Goal: Information Seeking & Learning: Check status

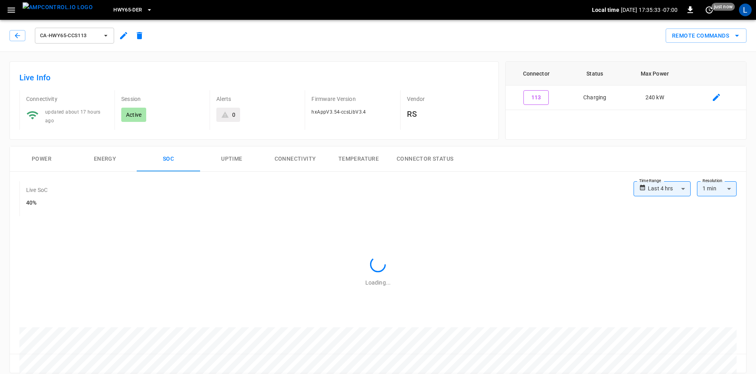
click at [37, 158] on button "Power" at bounding box center [41, 159] width 63 height 25
click at [15, 32] on icon "button" at bounding box center [17, 36] width 8 height 8
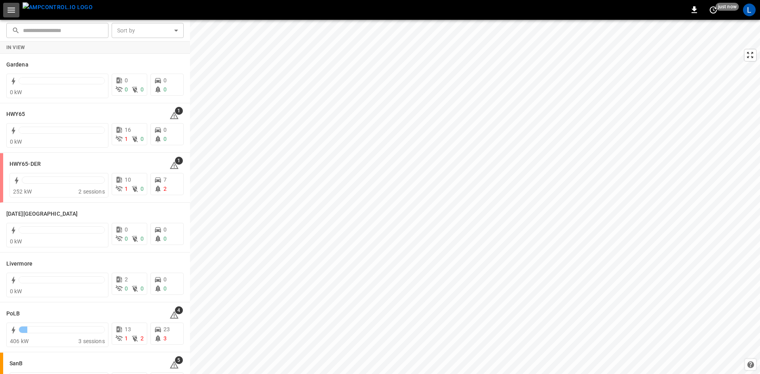
click at [17, 8] on button "button" at bounding box center [11, 10] width 16 height 15
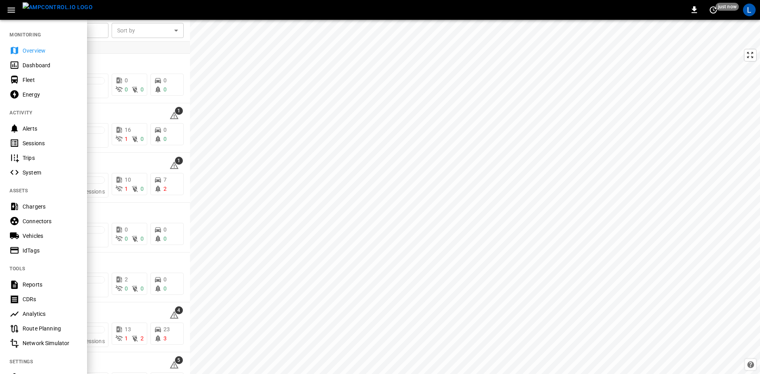
click at [40, 146] on div "Sessions" at bounding box center [50, 143] width 55 height 8
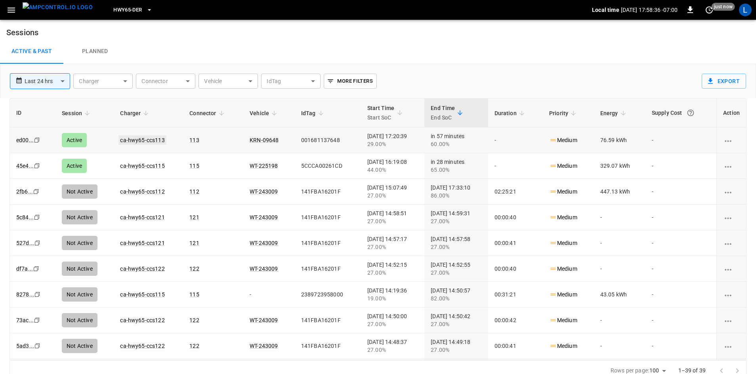
click at [141, 141] on link "ca-hwy65-ccs113" at bounding box center [142, 140] width 48 height 10
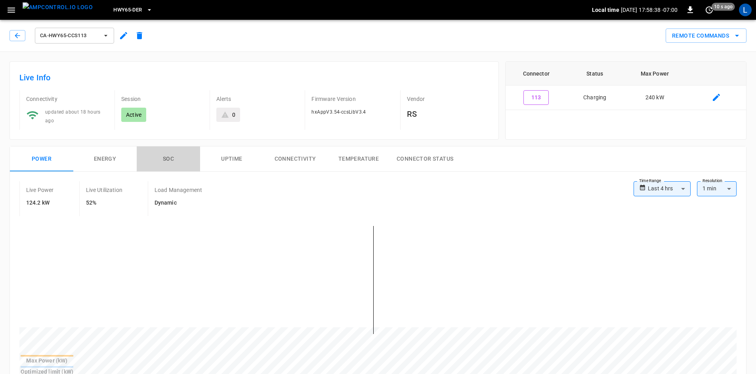
click at [167, 158] on button "SOC" at bounding box center [168, 159] width 63 height 25
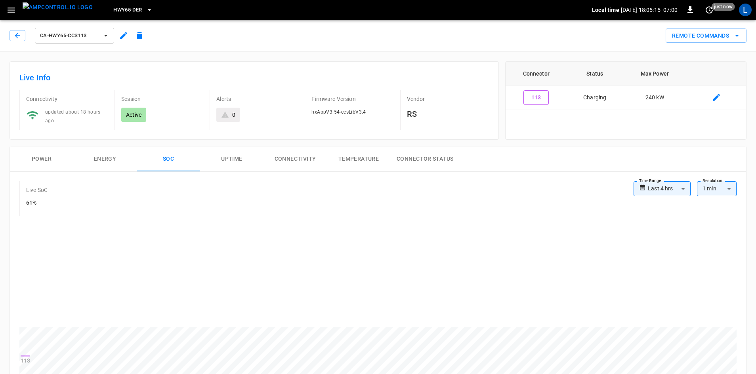
click at [137, 147] on button "SOC" at bounding box center [168, 159] width 63 height 25
click at [11, 37] on button "button" at bounding box center [18, 35] width 16 height 11
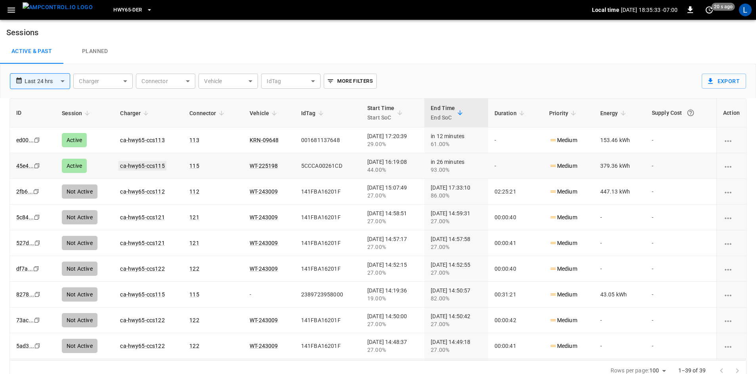
click at [150, 164] on link "ca-hwy65-ccs115" at bounding box center [142, 166] width 48 height 10
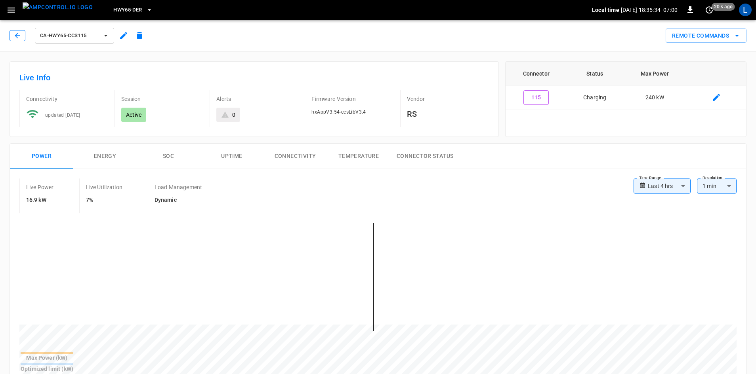
click at [14, 34] on icon "button" at bounding box center [17, 36] width 8 height 8
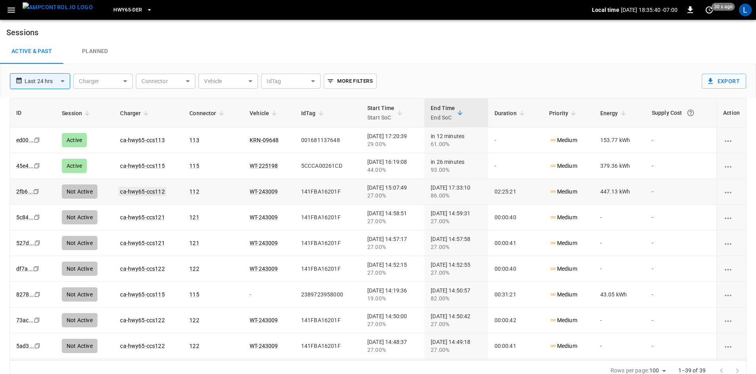
click at [139, 191] on link "ca-hwy65-ccs112" at bounding box center [142, 192] width 48 height 10
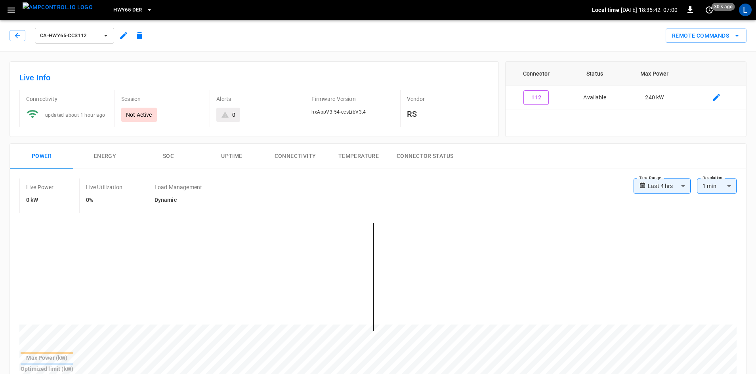
click at [171, 154] on button "SOC" at bounding box center [168, 156] width 63 height 25
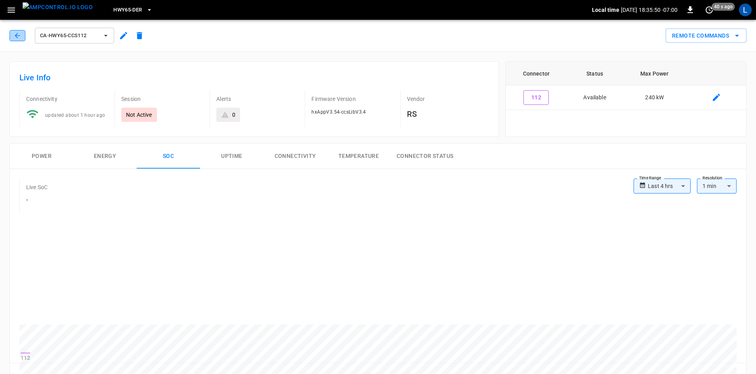
click at [15, 38] on icon "button" at bounding box center [17, 36] width 8 height 8
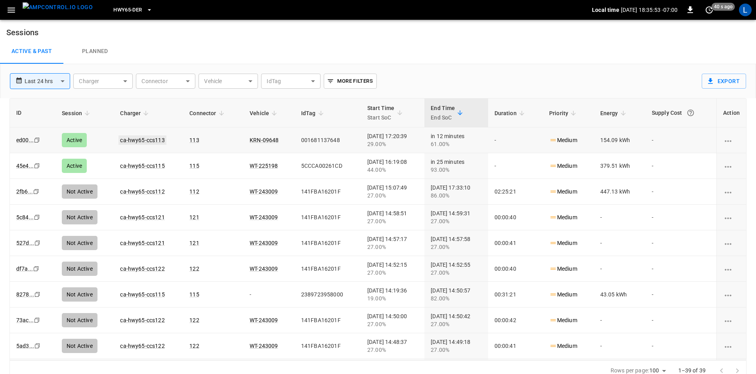
click at [144, 138] on link "ca-hwy65-ccs113" at bounding box center [142, 140] width 48 height 10
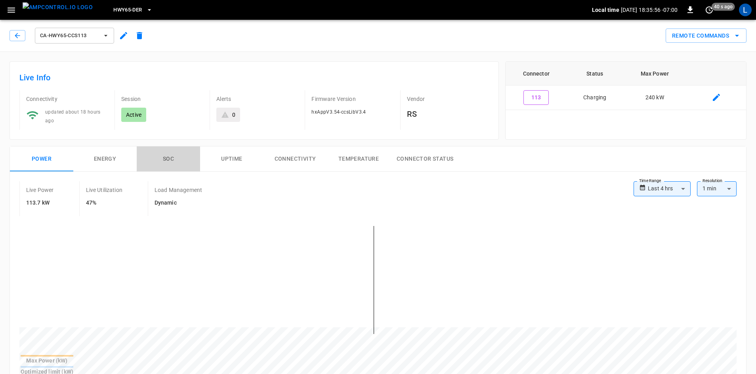
click at [164, 159] on button "SOC" at bounding box center [168, 159] width 63 height 25
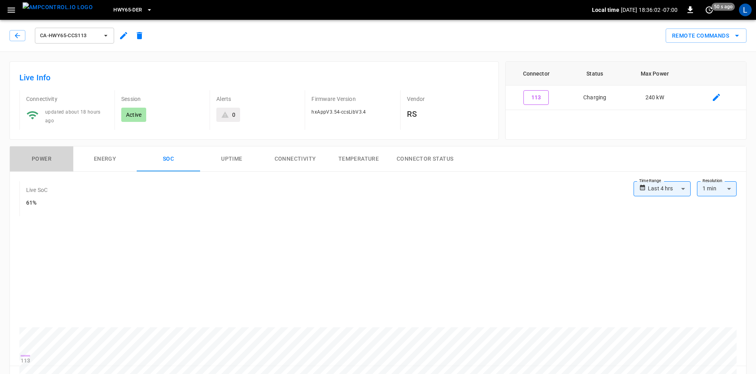
click at [48, 156] on button "Power" at bounding box center [41, 159] width 63 height 25
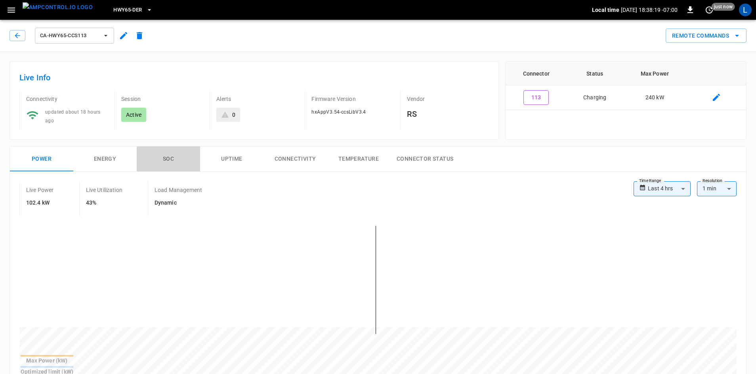
click at [170, 156] on button "SOC" at bounding box center [168, 159] width 63 height 25
